Goal: Task Accomplishment & Management: Manage account settings

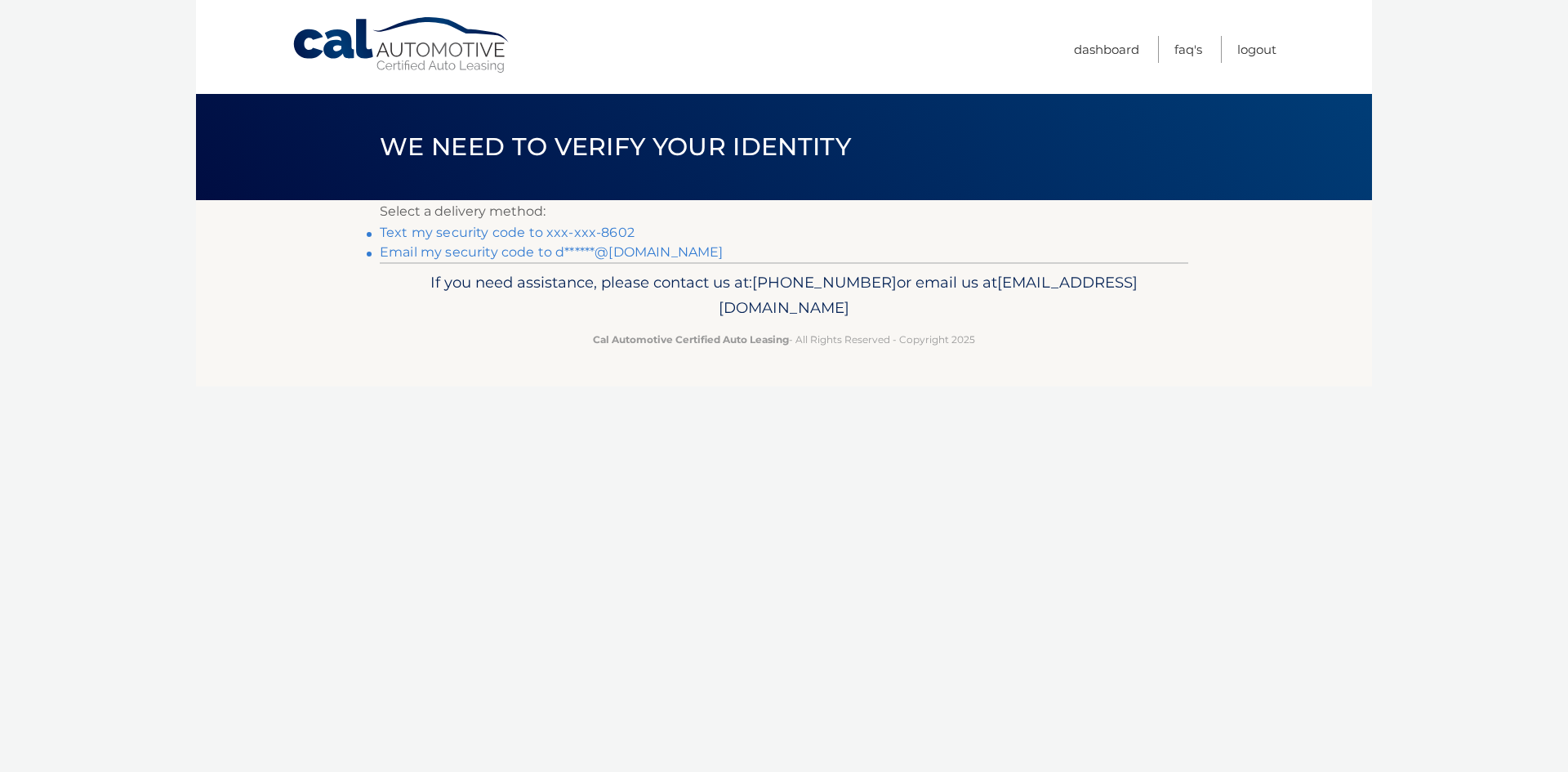
click at [525, 227] on link "Text my security code to xxx-xxx-8602" at bounding box center [507, 232] width 255 height 15
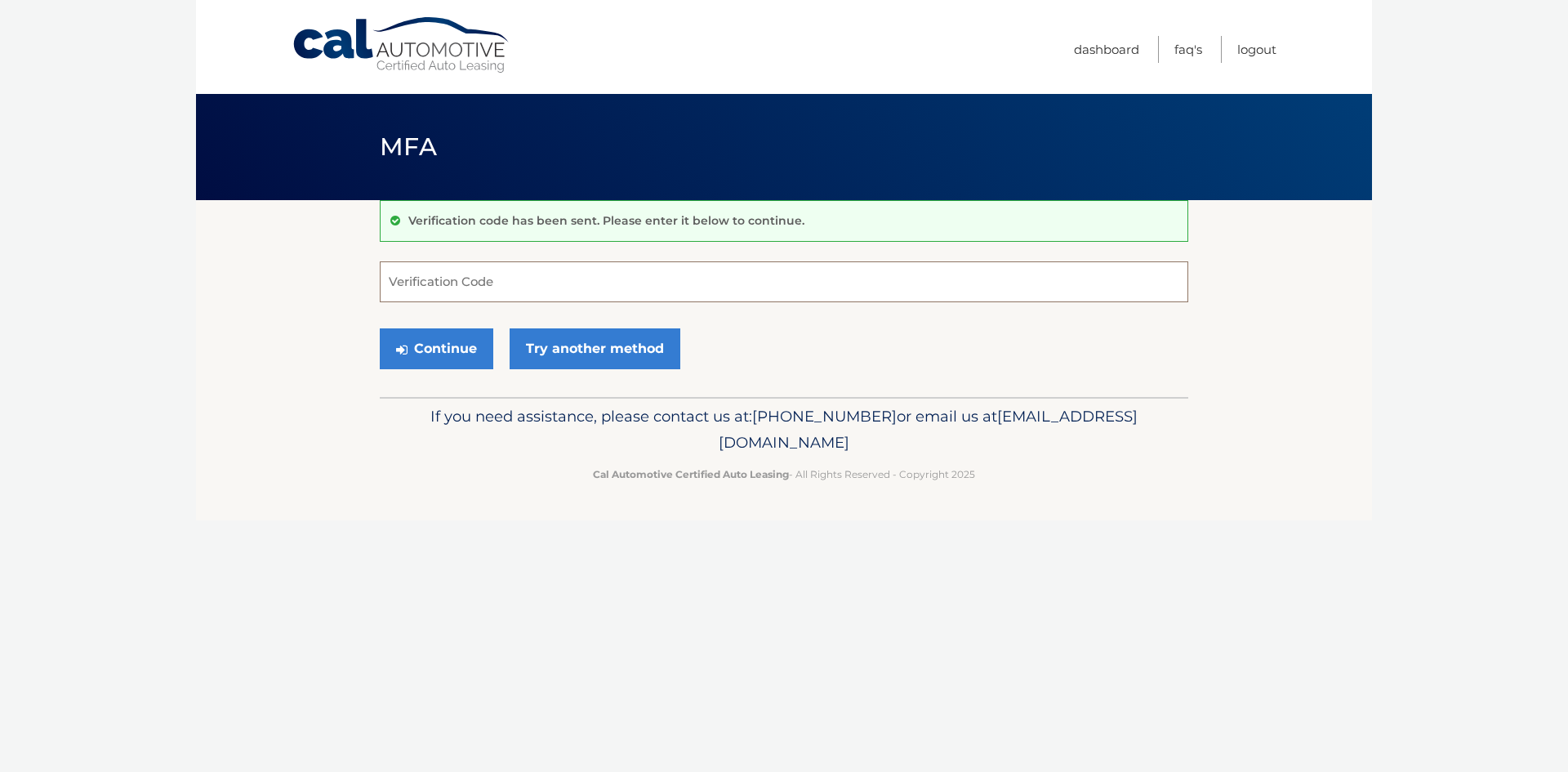
click at [462, 280] on input "Verification Code" at bounding box center [783, 281] width 808 height 40
type input "552775"
click at [437, 344] on button "Continue" at bounding box center [436, 348] width 114 height 40
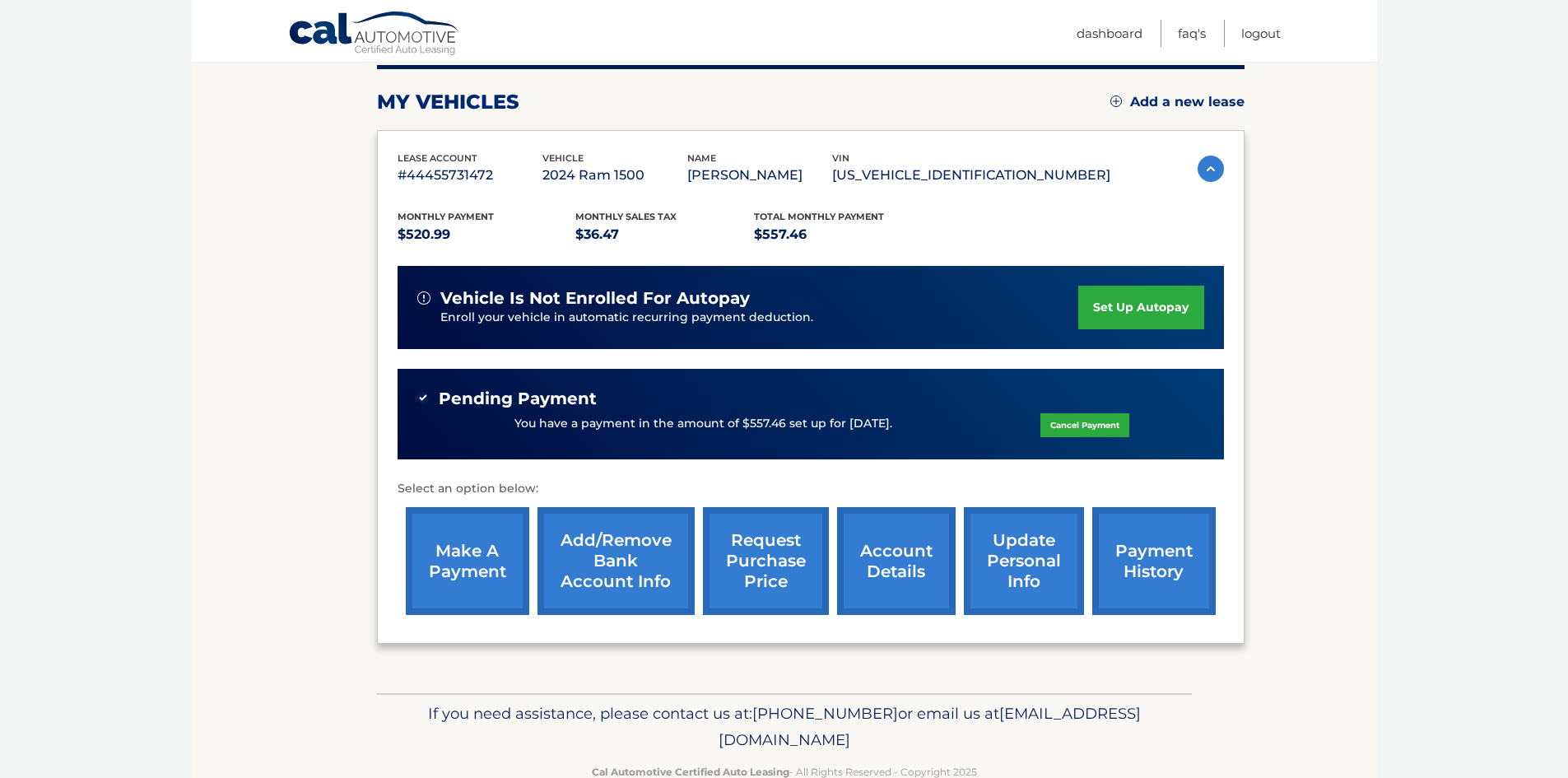
scroll to position [247, 0]
